Goal: Task Accomplishment & Management: Use online tool/utility

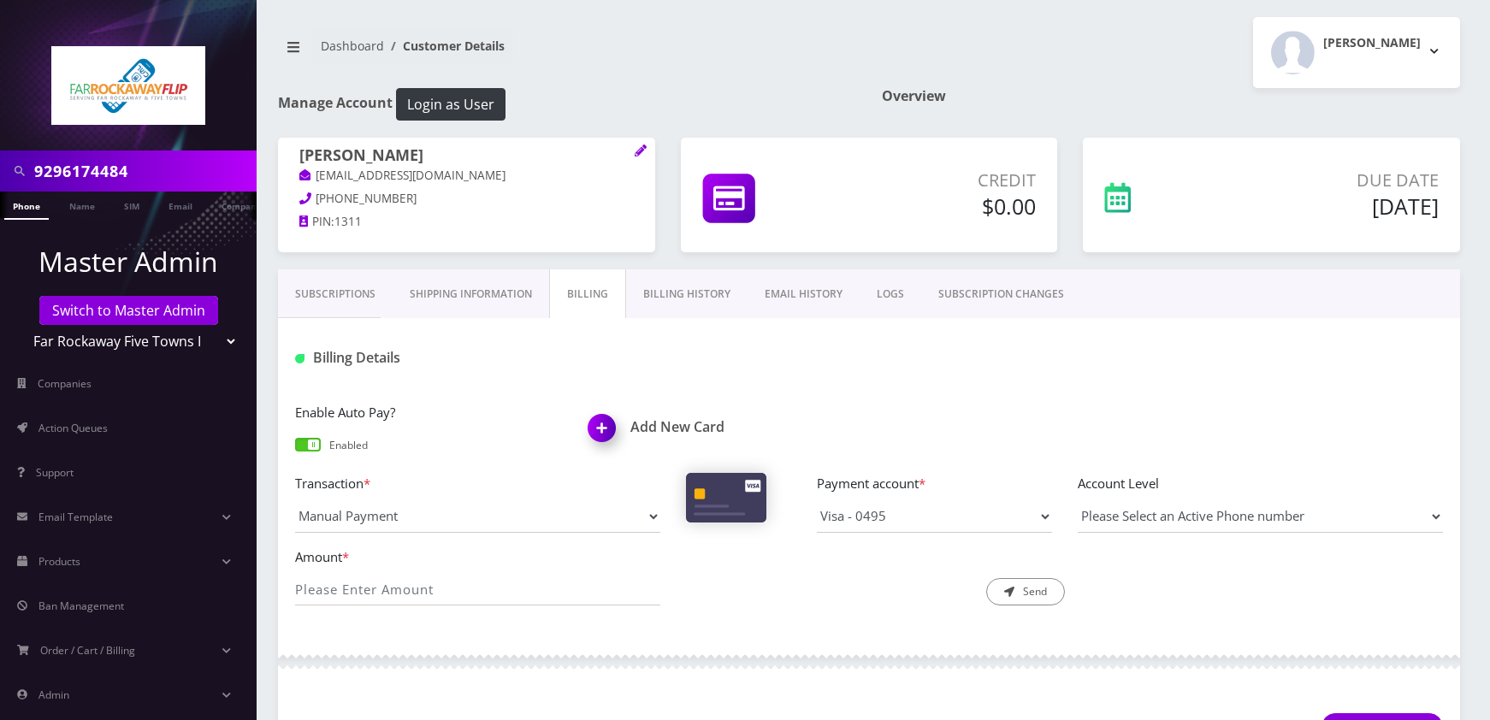
scroll to position [459, 0]
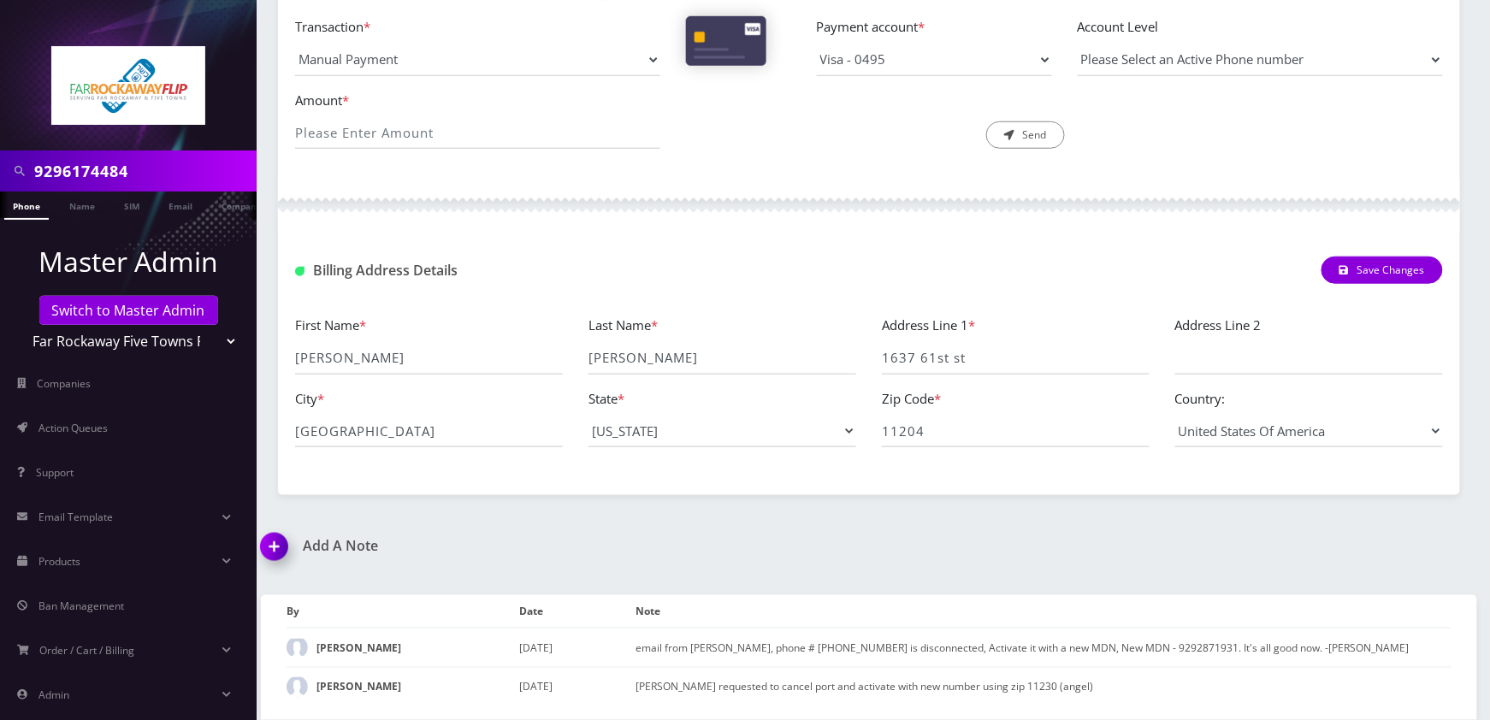
click at [135, 166] on input "9296174484" at bounding box center [143, 171] width 218 height 32
paste input "8455876825"
type input "8455876825"
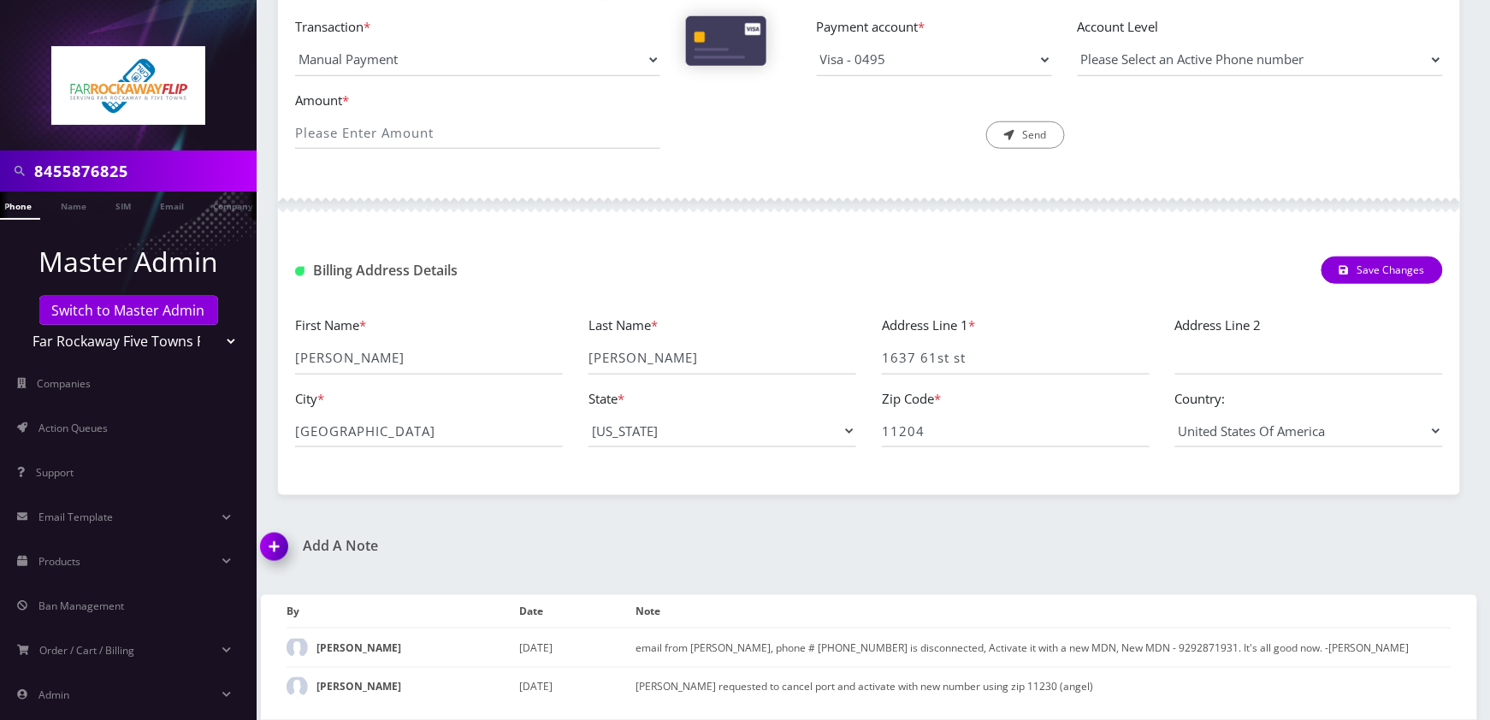
click at [220, 339] on select "Teltik Production My Link Mobile VennMobile Unlimited Advanced LTE Rexing Inc D…" at bounding box center [129, 341] width 218 height 32
select select "27"
click at [20, 325] on select "Teltik Production My Link Mobile VennMobile Unlimited Advanced LTE Rexing Inc D…" at bounding box center [129, 341] width 218 height 32
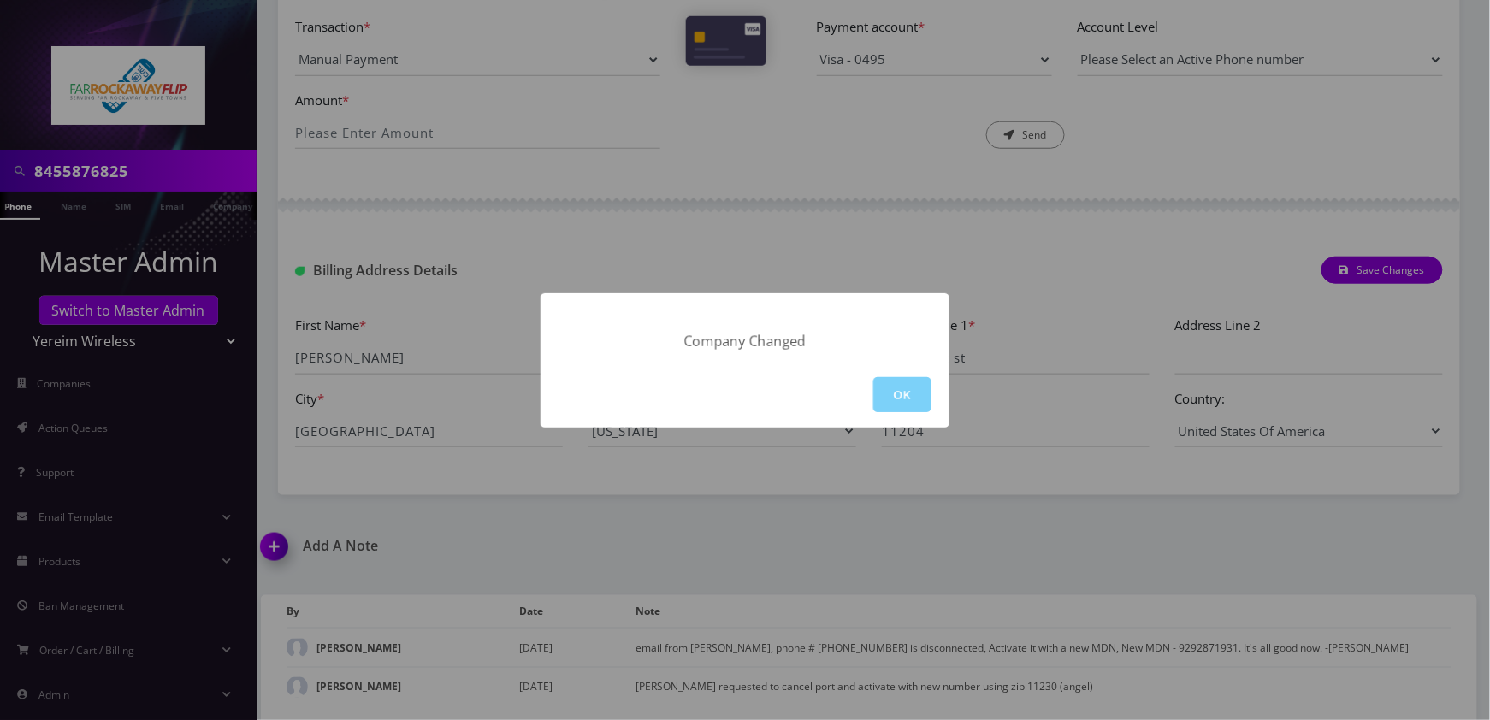
drag, startPoint x: 910, startPoint y: 399, endPoint x: 791, endPoint y: 389, distance: 119.2
click at [905, 399] on button "OK" at bounding box center [902, 394] width 58 height 35
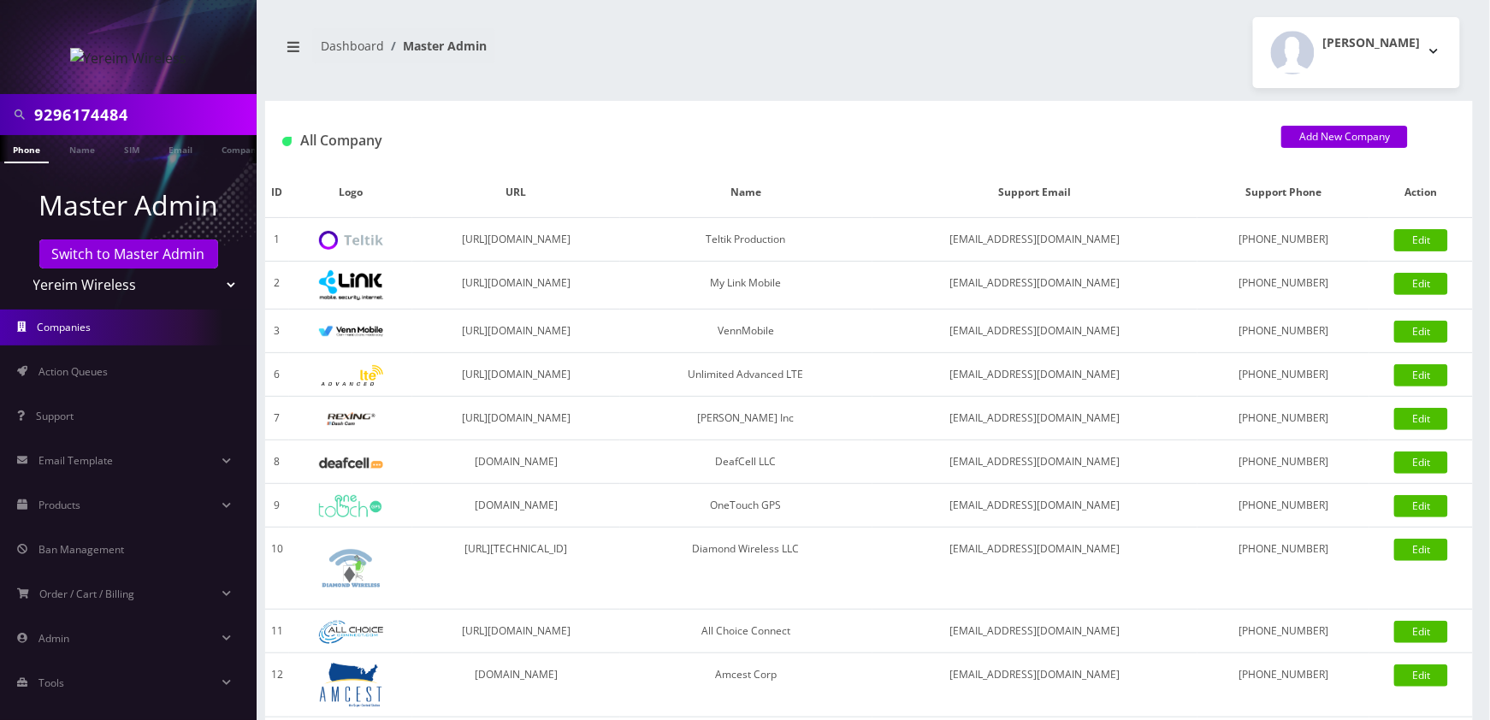
click at [39, 146] on link "Phone" at bounding box center [26, 149] width 44 height 28
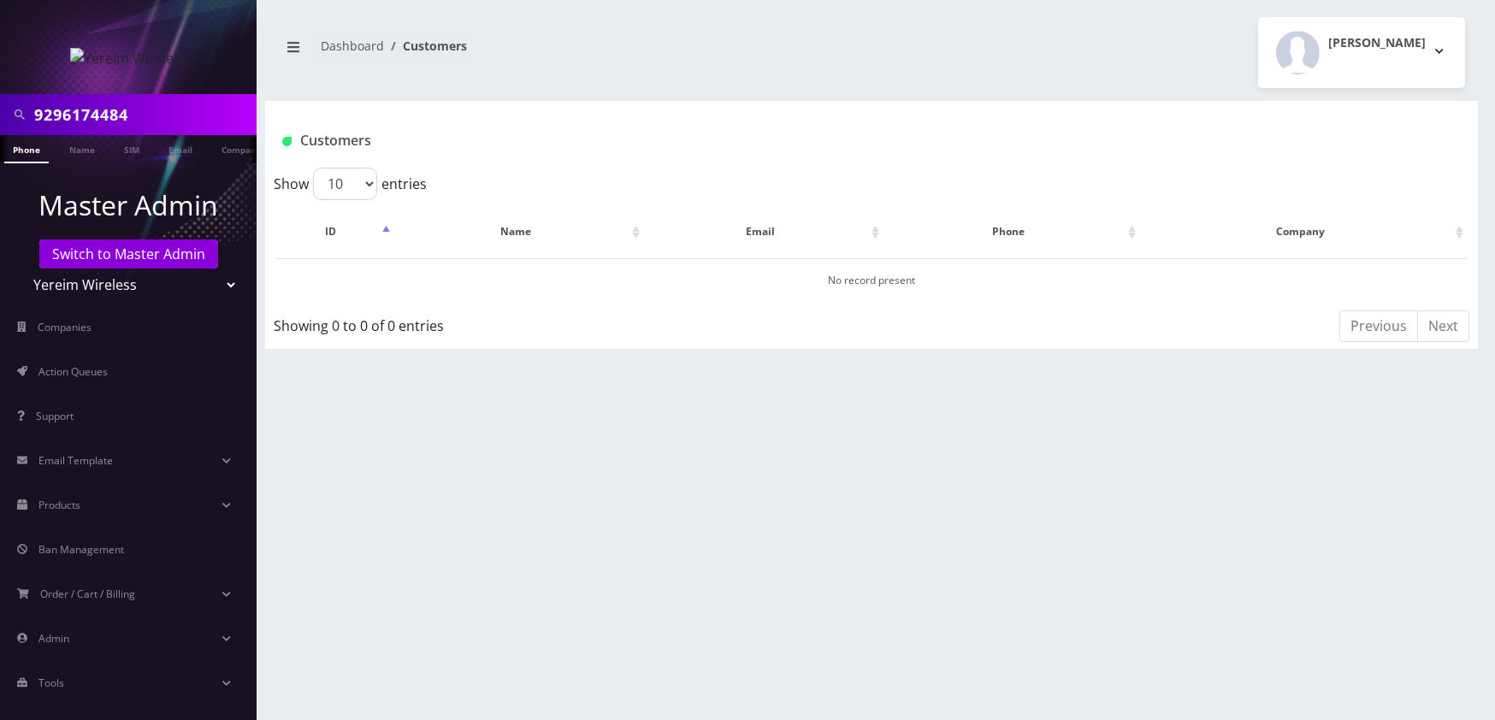
click at [174, 119] on input "9296174484" at bounding box center [143, 114] width 218 height 32
paste input "8455876825"
type input "8455876825"
click at [32, 146] on link "Phone" at bounding box center [26, 149] width 44 height 28
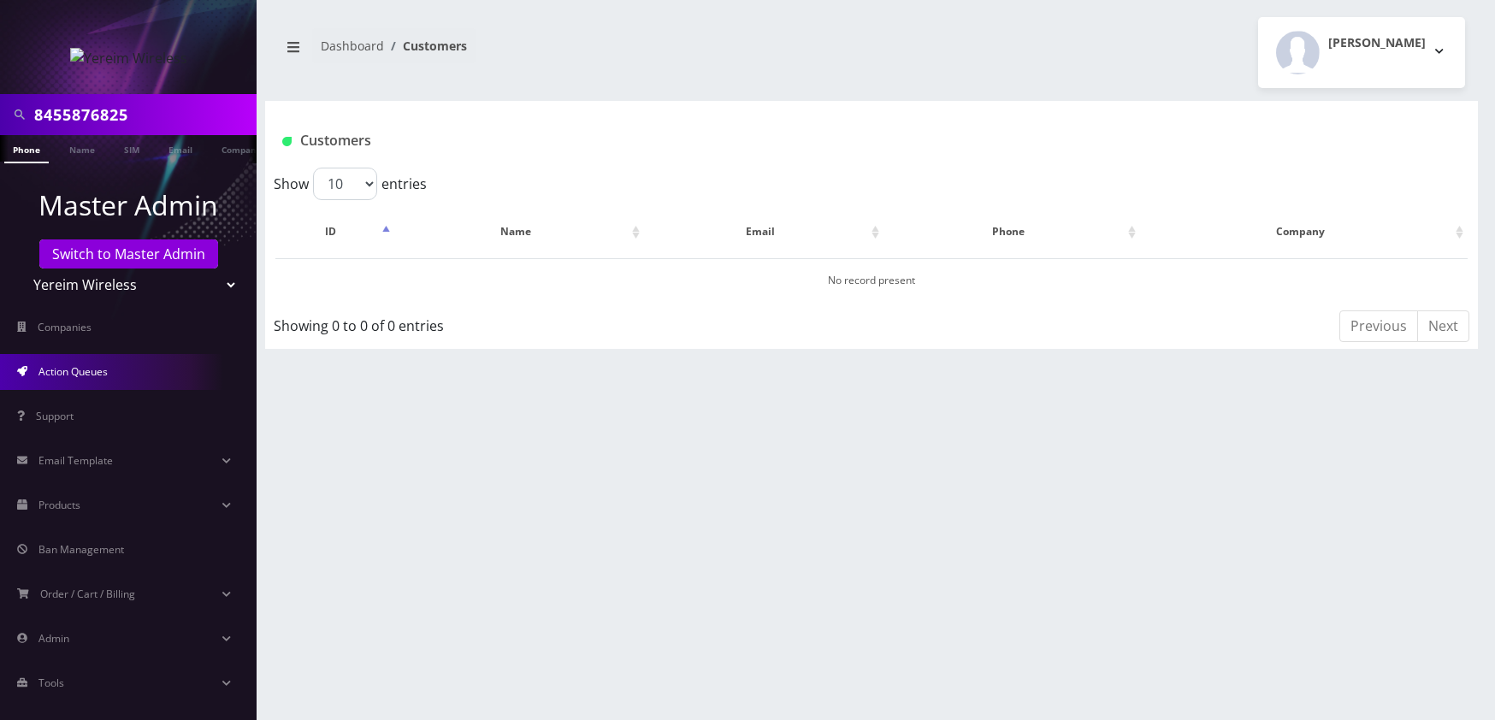
click at [144, 382] on link "Action Queues" at bounding box center [128, 372] width 257 height 36
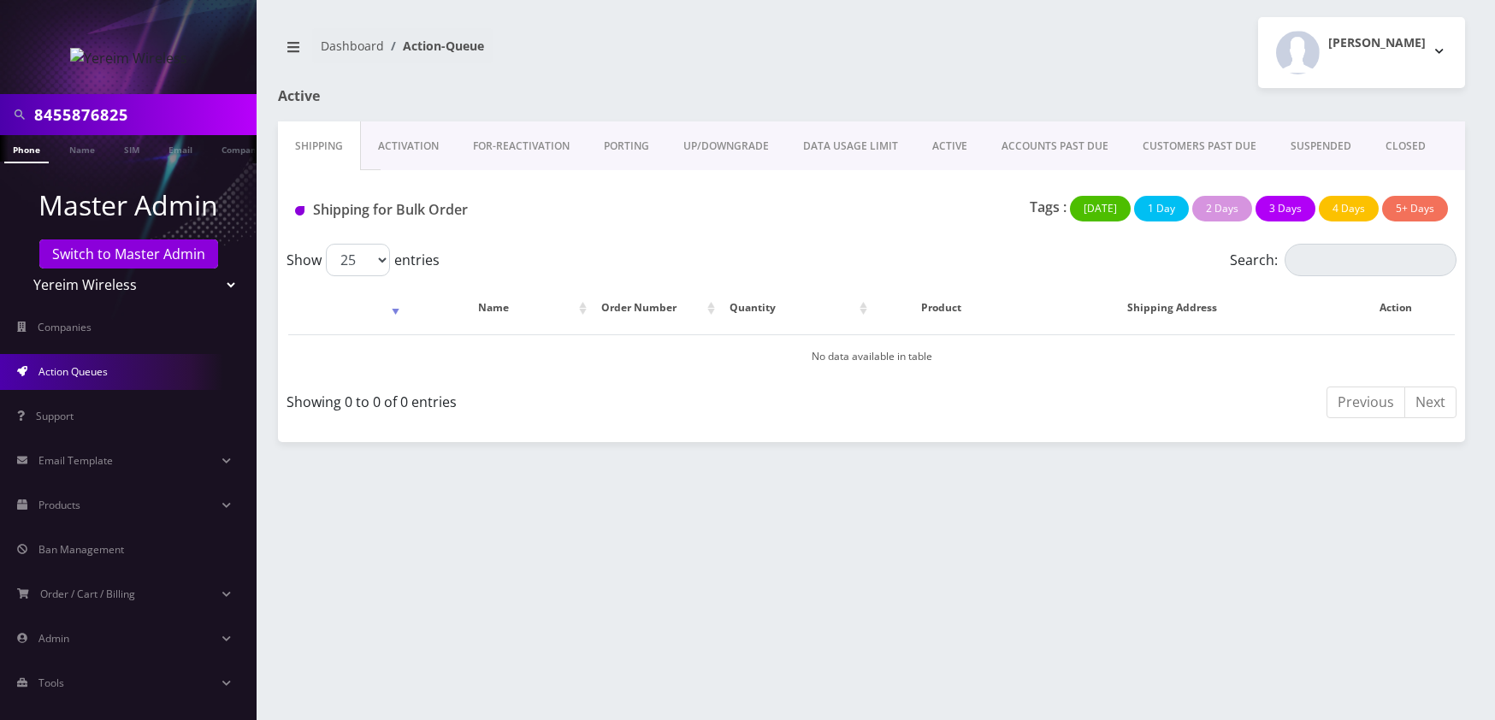
click at [607, 143] on link "PORTING" at bounding box center [627, 146] width 80 height 50
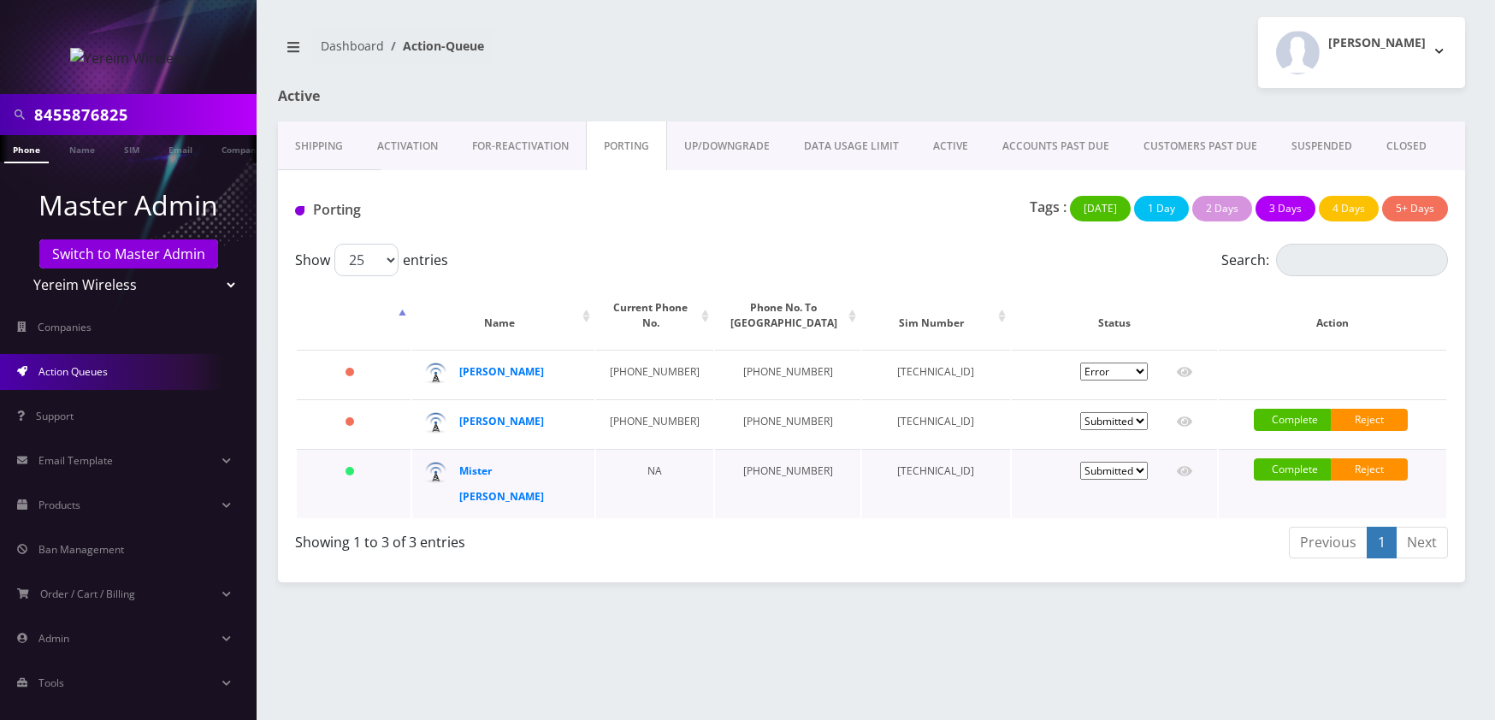
click at [914, 474] on td "[TECHNICAL_ID]" at bounding box center [936, 483] width 148 height 69
copy td "[TECHNICAL_ID]"
